Goal: Find specific page/section: Find specific page/section

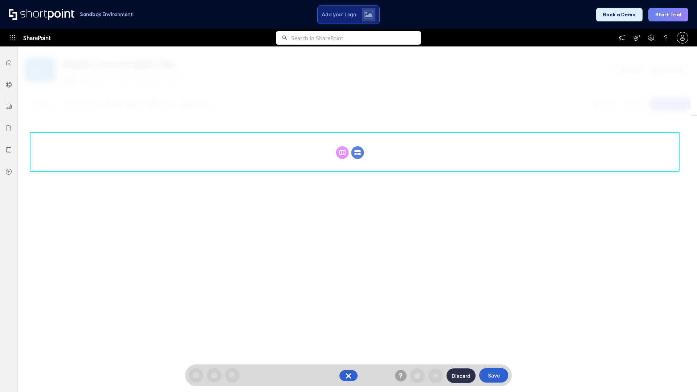
click at [357, 152] on circle at bounding box center [357, 152] width 13 height 13
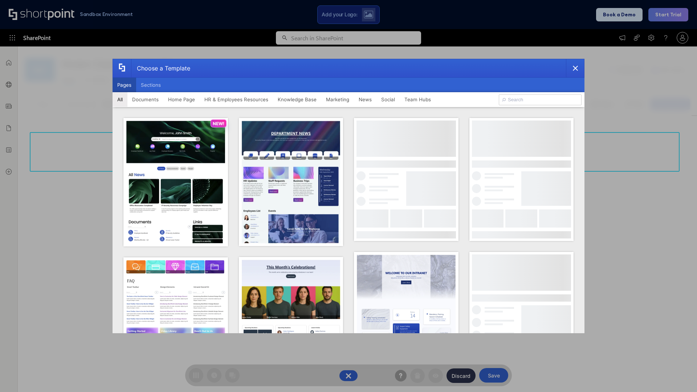
click at [124, 85] on button "Pages" at bounding box center [124, 85] width 24 height 15
type input "News Portal 6"
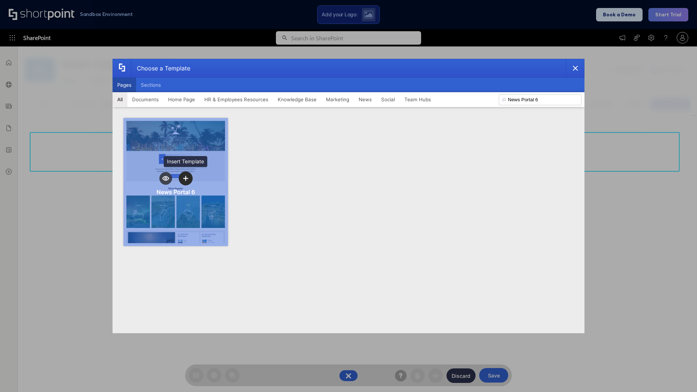
click at [185, 178] on icon "template selector" at bounding box center [185, 178] width 5 height 5
